Goal: Check status

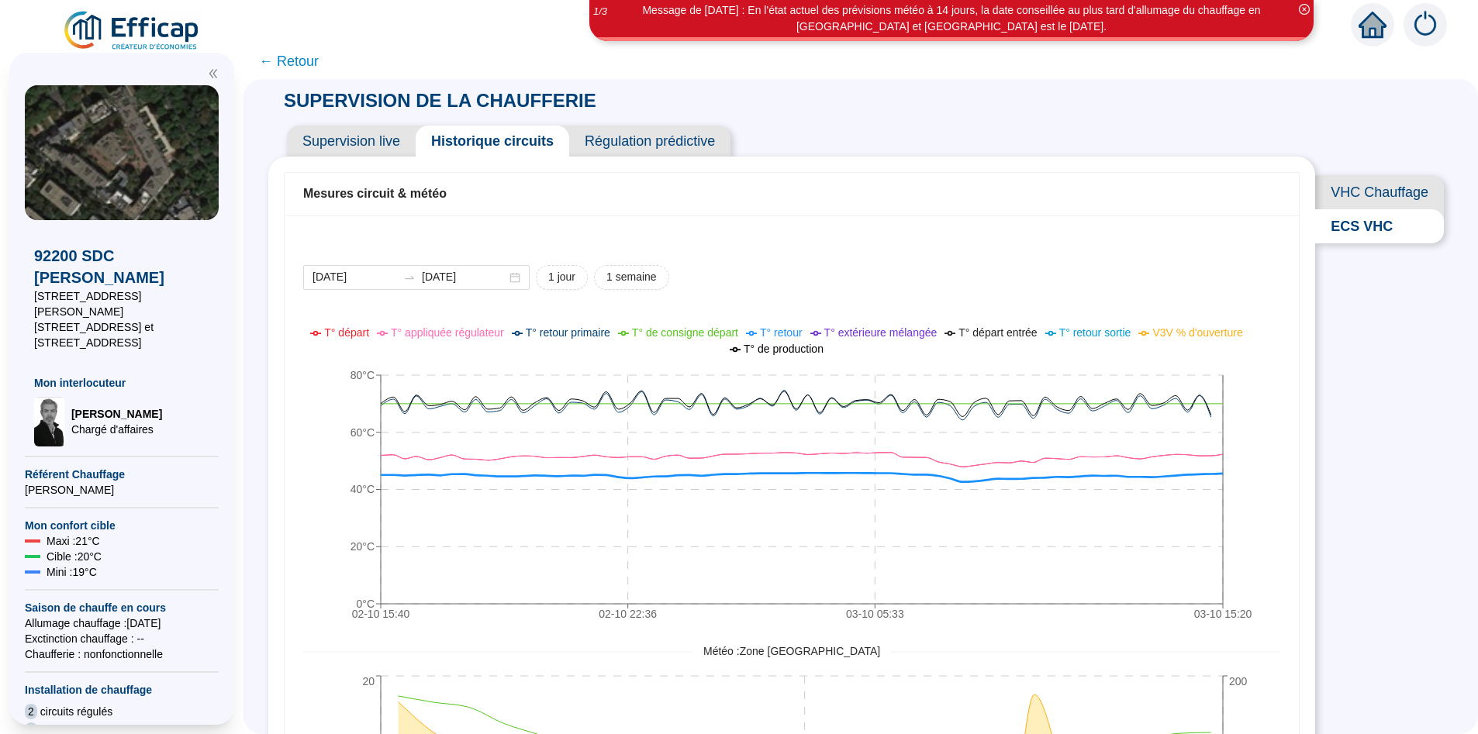
click at [299, 64] on span "← Retour" at bounding box center [289, 61] width 60 height 22
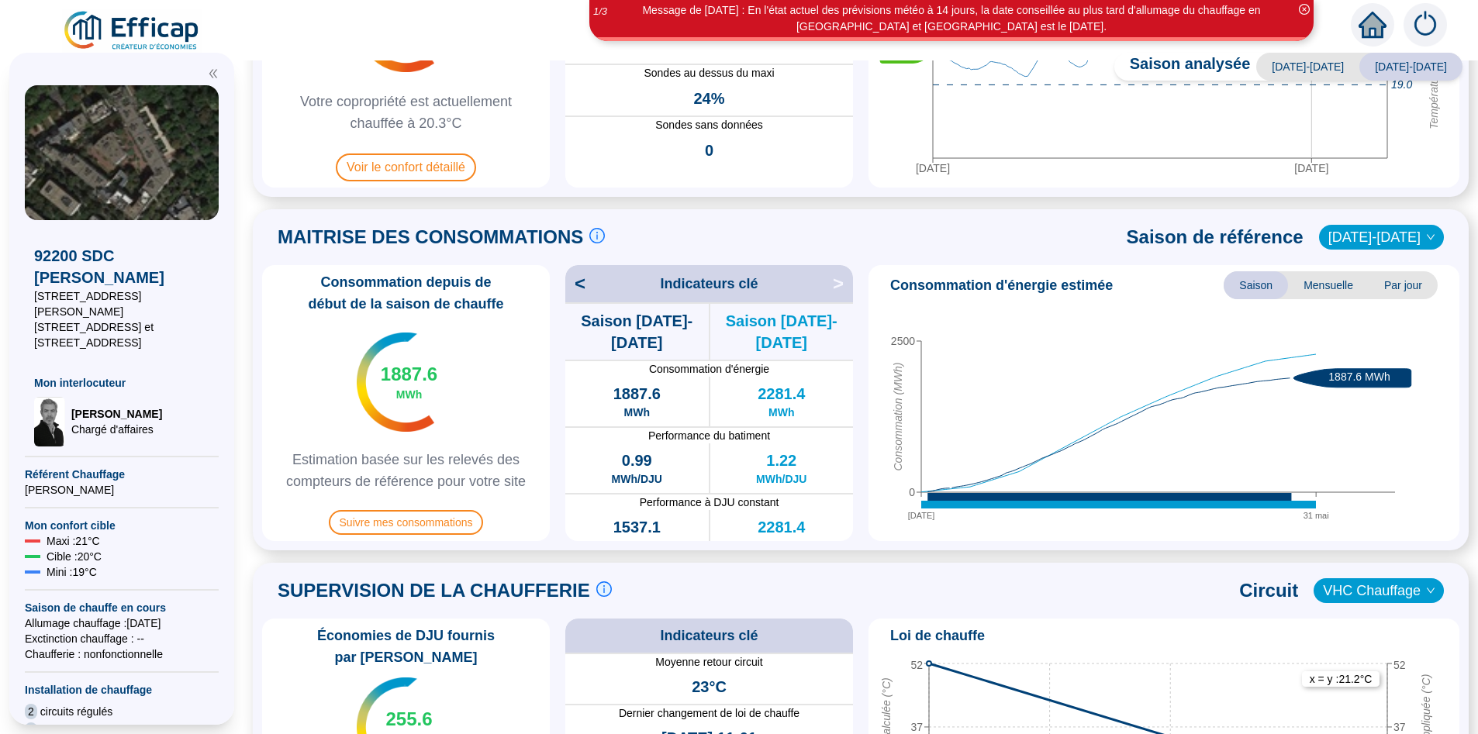
scroll to position [225, 0]
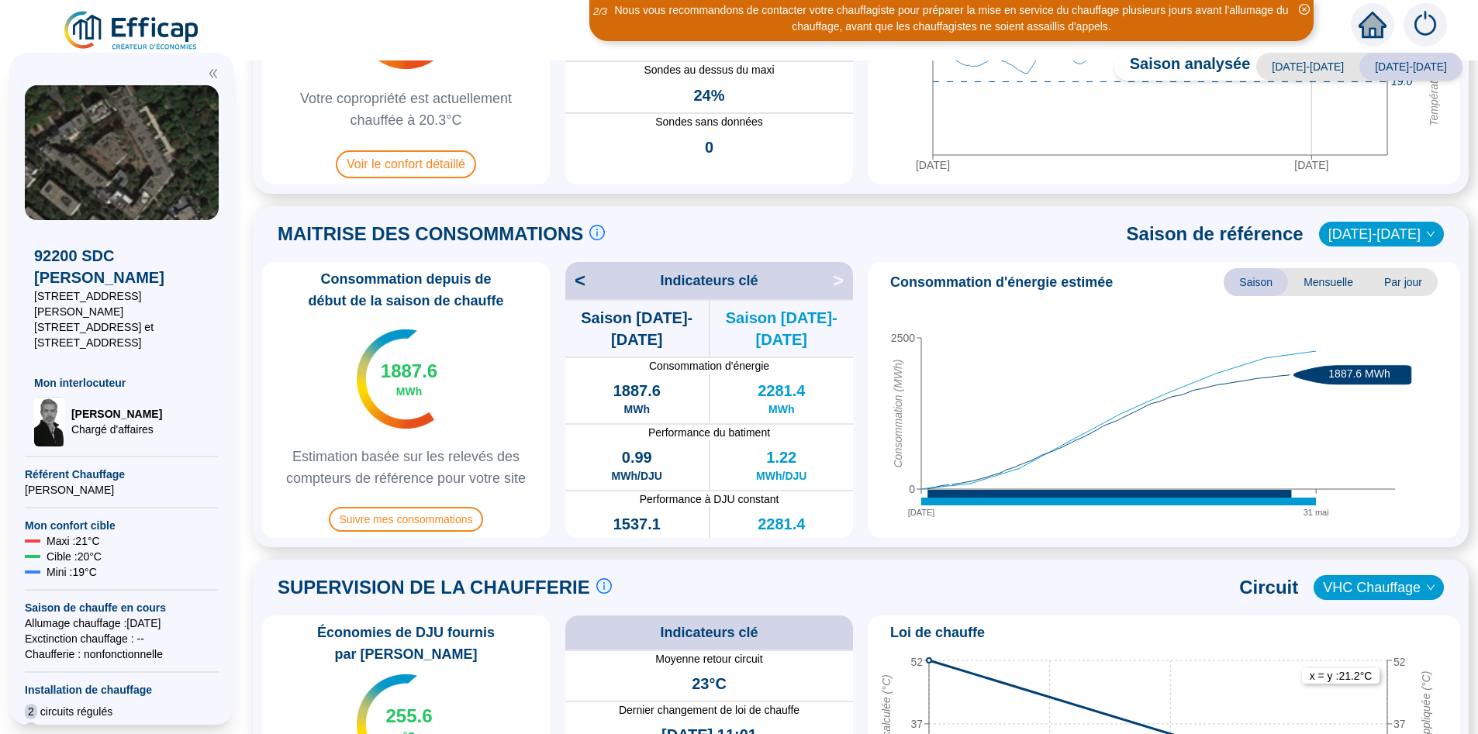
click at [1374, 232] on span "[DATE]-[DATE]" at bounding box center [1382, 234] width 106 height 23
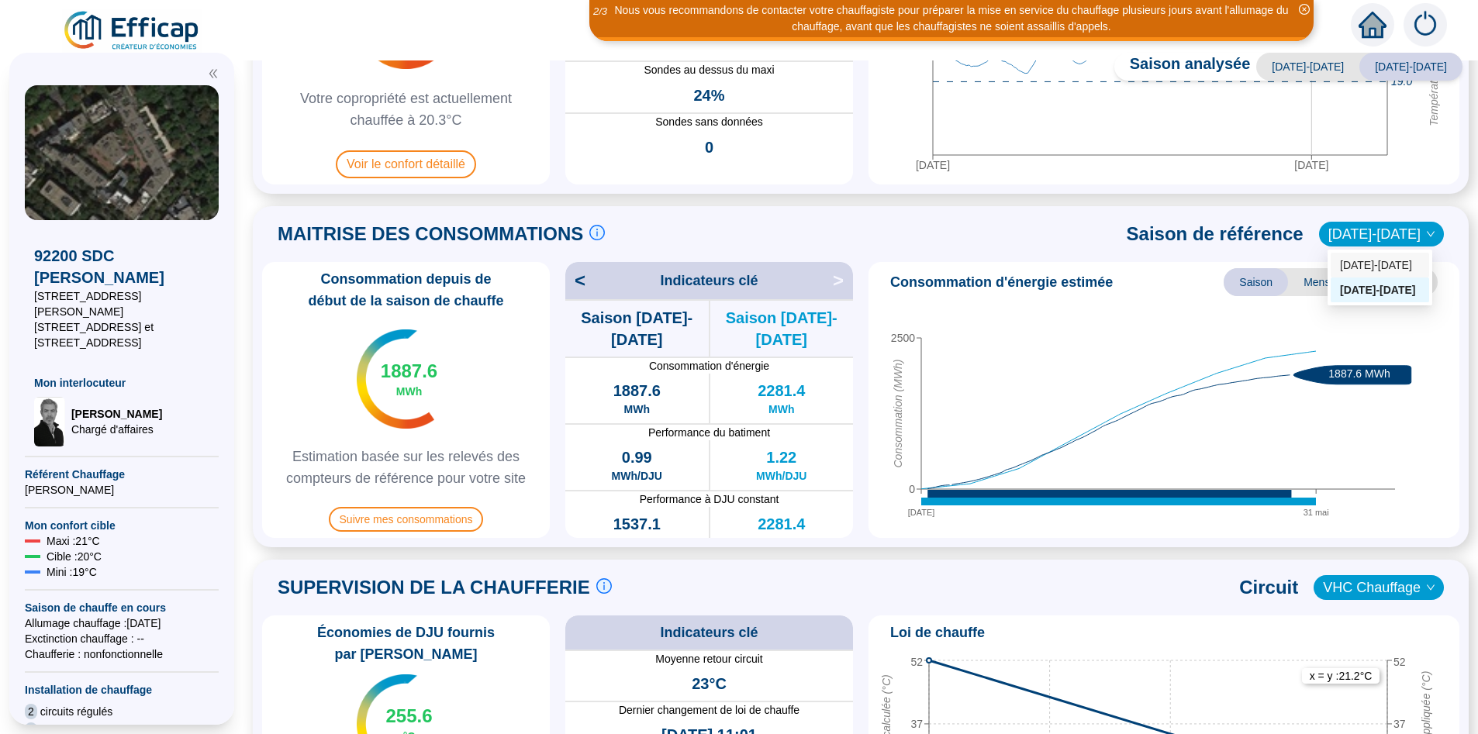
click at [1351, 272] on div "[DATE]-[DATE]" at bounding box center [1380, 265] width 80 height 16
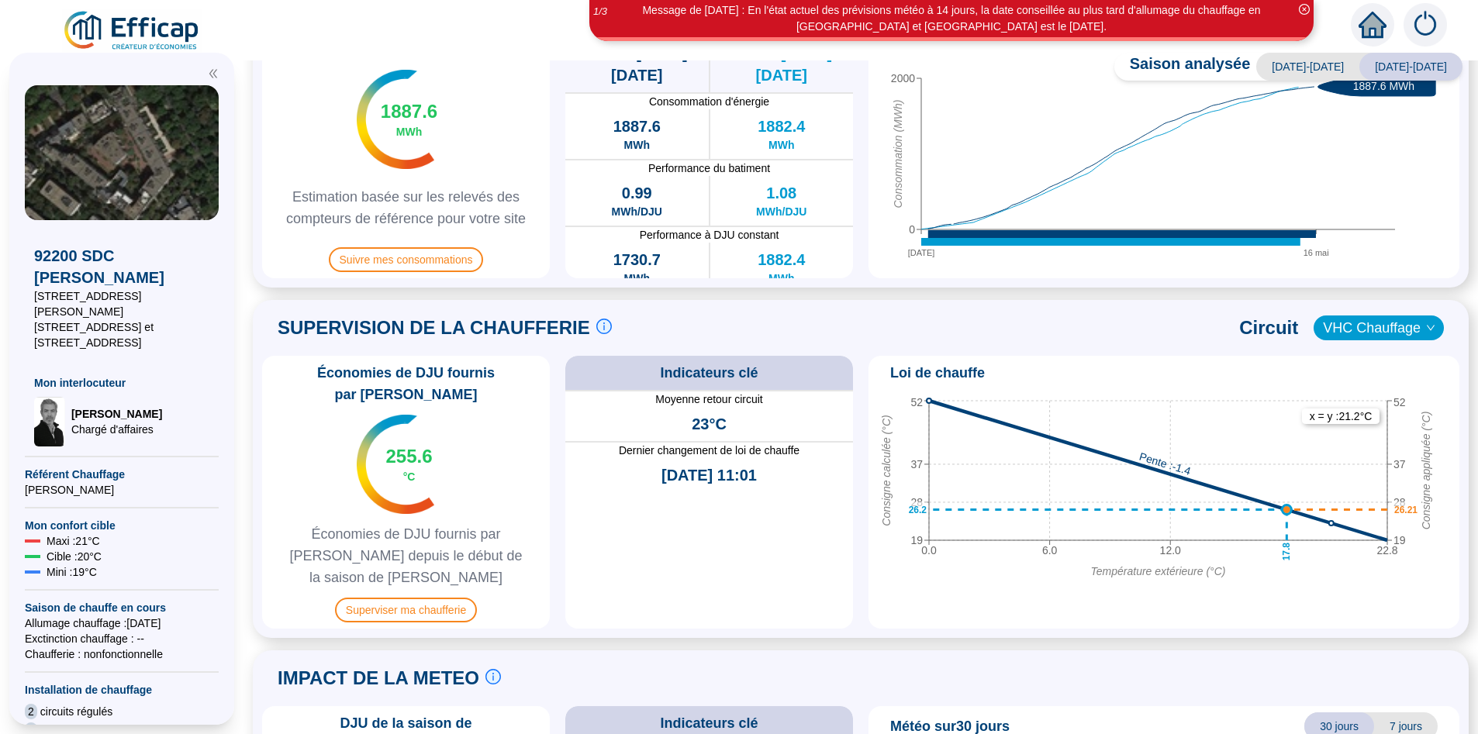
scroll to position [503, 0]
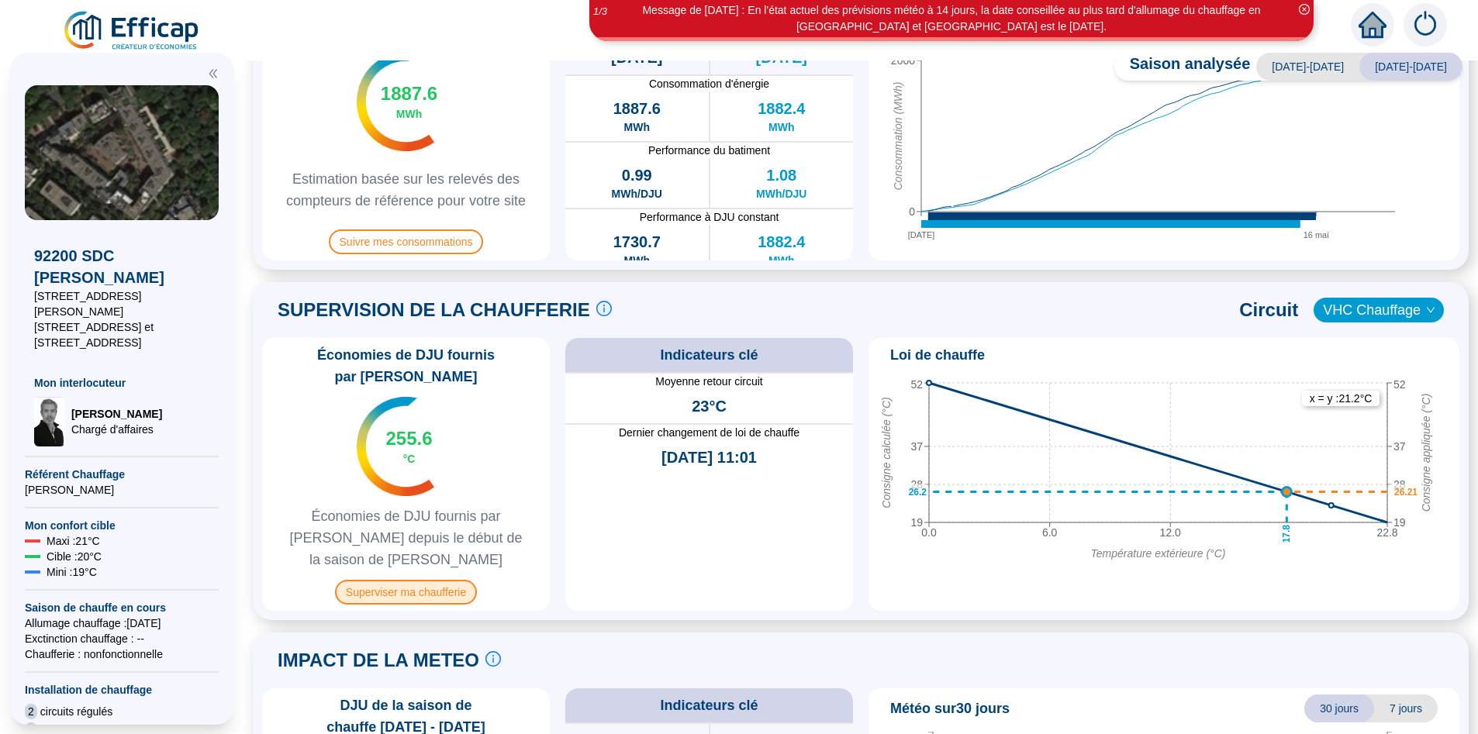
click at [430, 580] on span "Superviser ma chaufferie" at bounding box center [406, 592] width 142 height 25
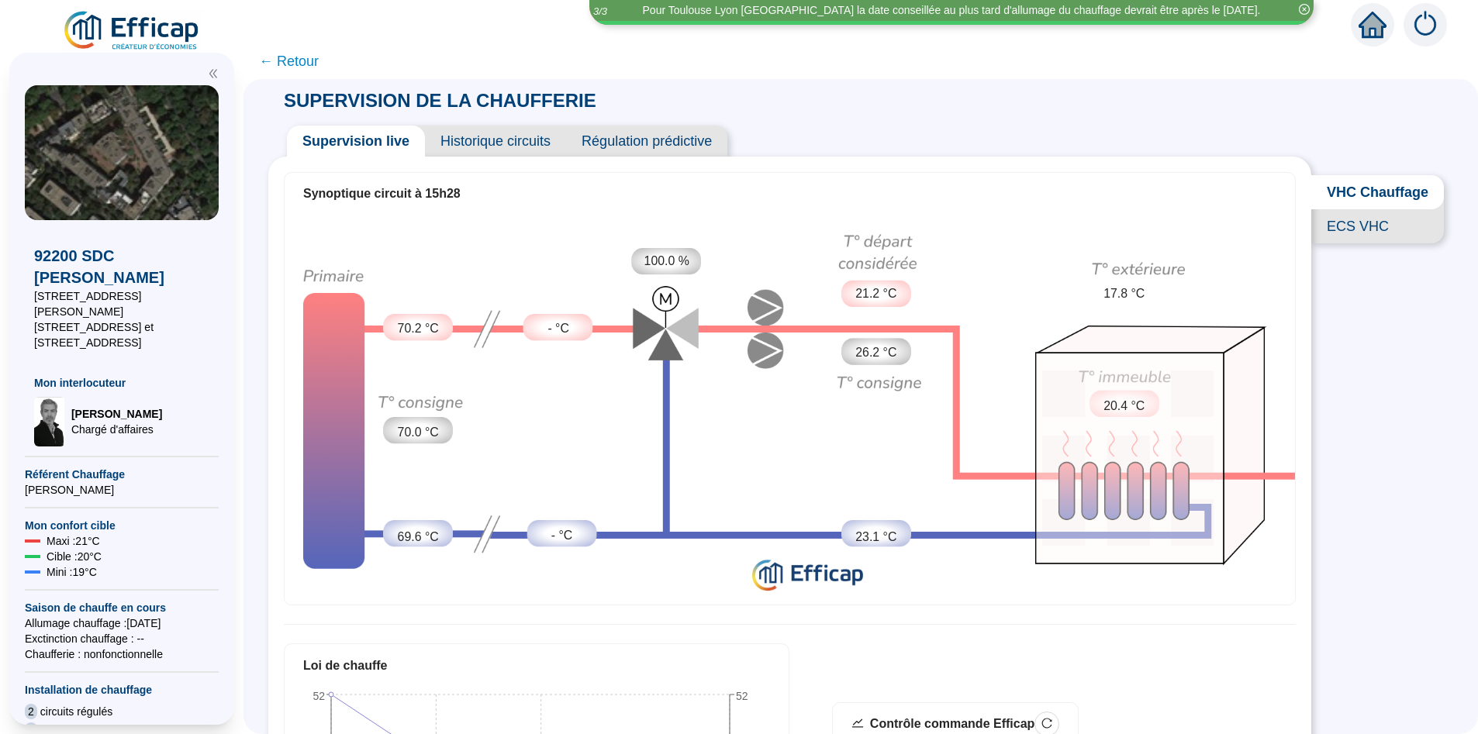
click at [523, 140] on span "Historique circuits" at bounding box center [495, 141] width 141 height 31
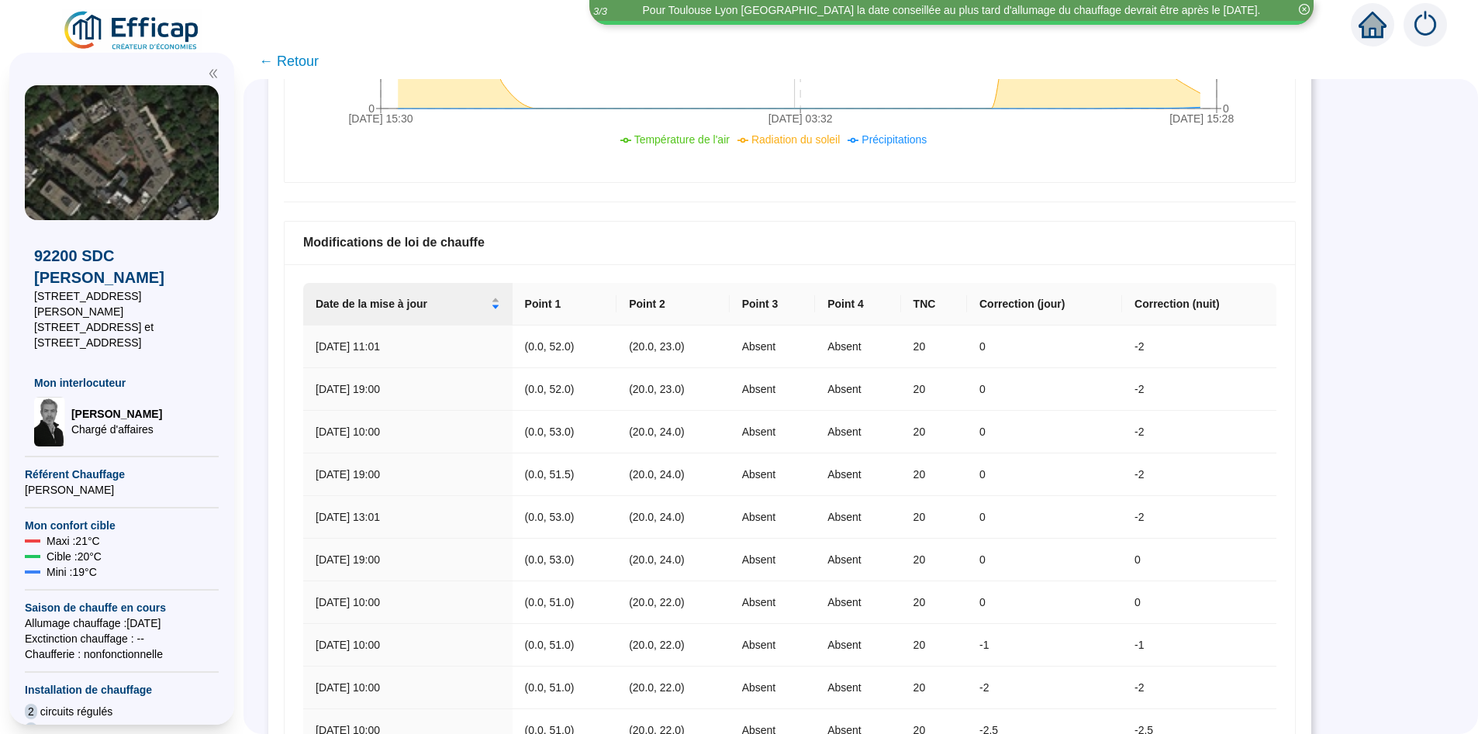
scroll to position [898, 0]
